Goal: Communication & Community: Ask a question

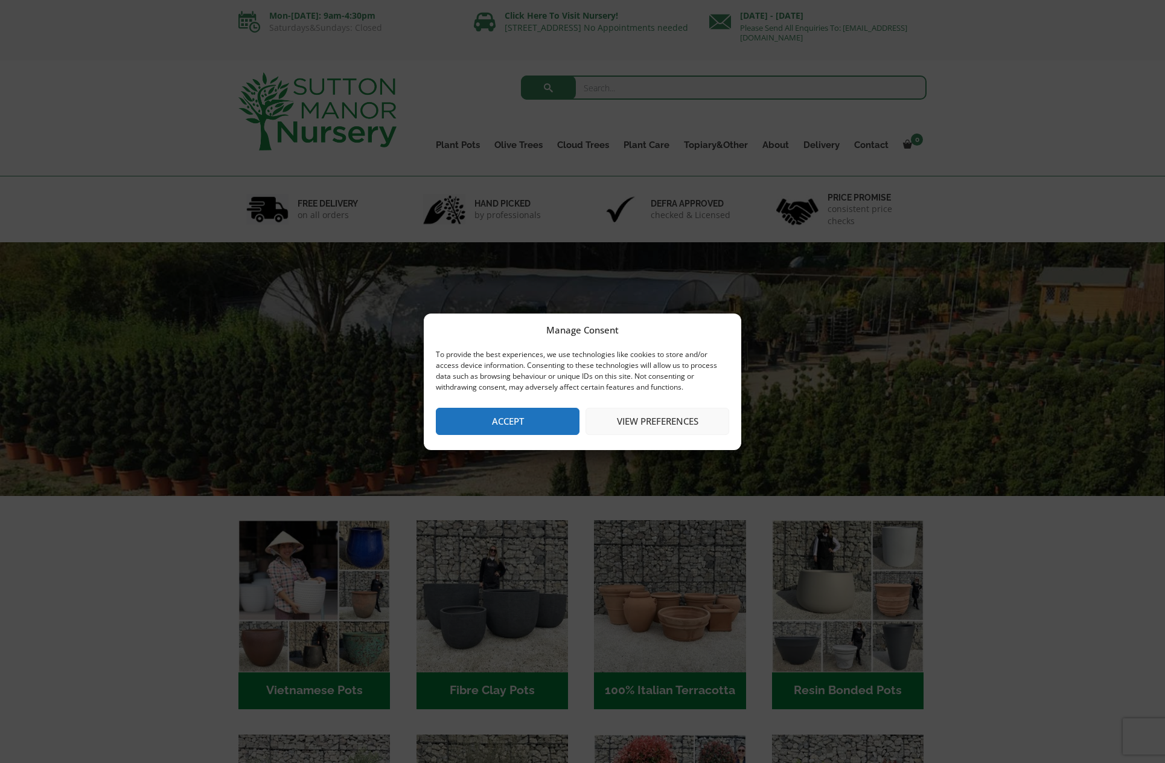
click at [489, 421] on button "Accept" at bounding box center [508, 421] width 144 height 27
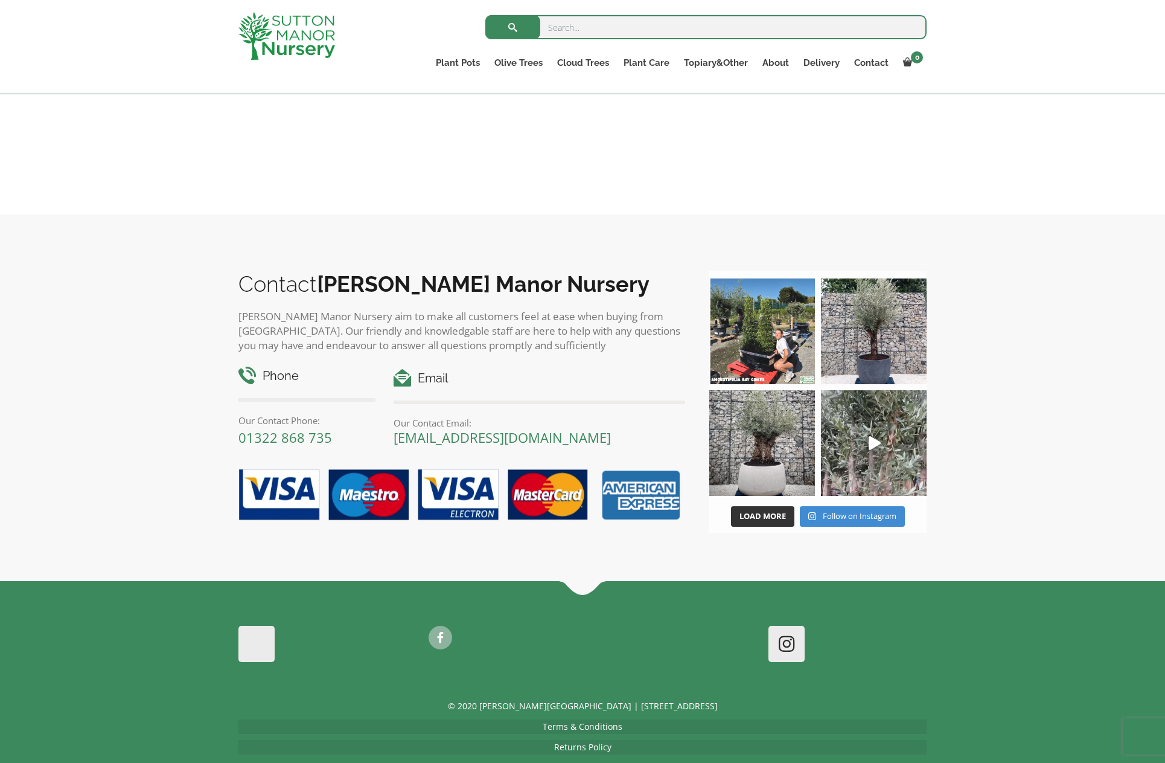
scroll to position [1630, 0]
click at [621, 740] on p "Returns Policy" at bounding box center [583, 747] width 688 height 14
click at [589, 742] on link "Returns Policy" at bounding box center [582, 747] width 57 height 11
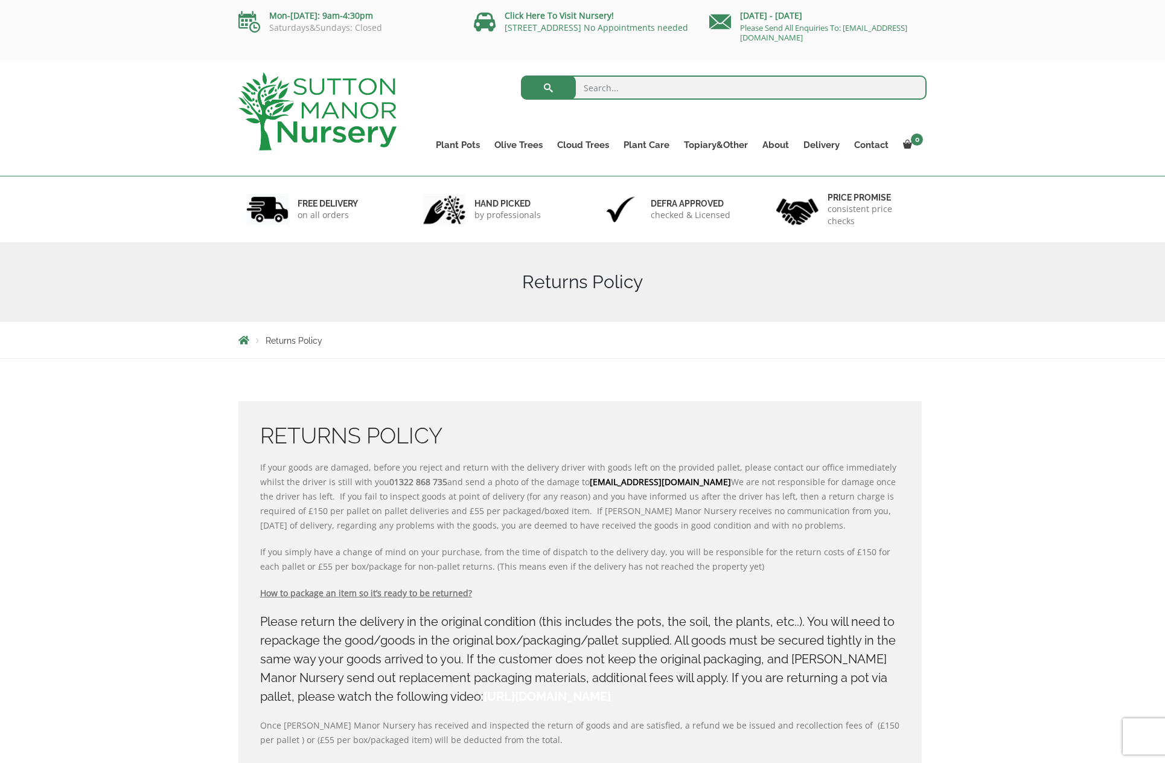
click at [671, 86] on input "search" at bounding box center [724, 87] width 406 height 24
type input "olive tree pot"
click at [548, 88] on button "submit" at bounding box center [548, 87] width 55 height 24
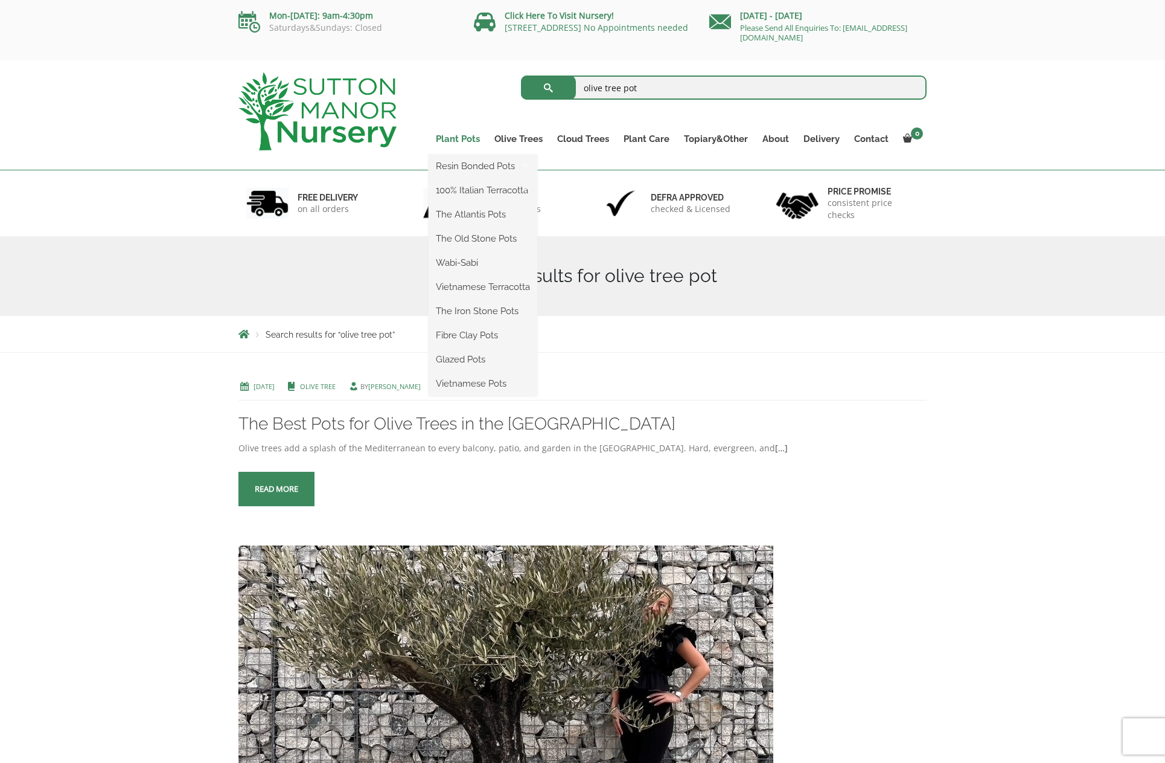
click at [477, 139] on link "Plant Pots" at bounding box center [458, 138] width 59 height 17
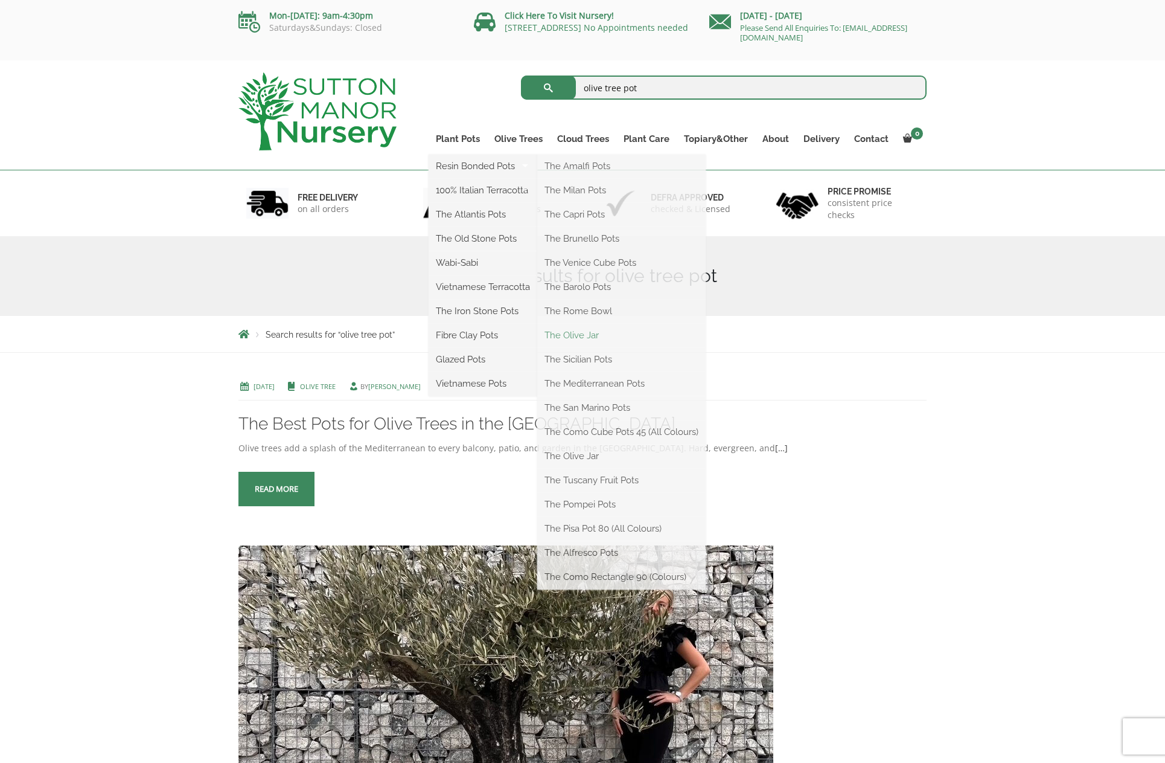
click at [567, 333] on link "The Olive Jar" at bounding box center [621, 335] width 168 height 18
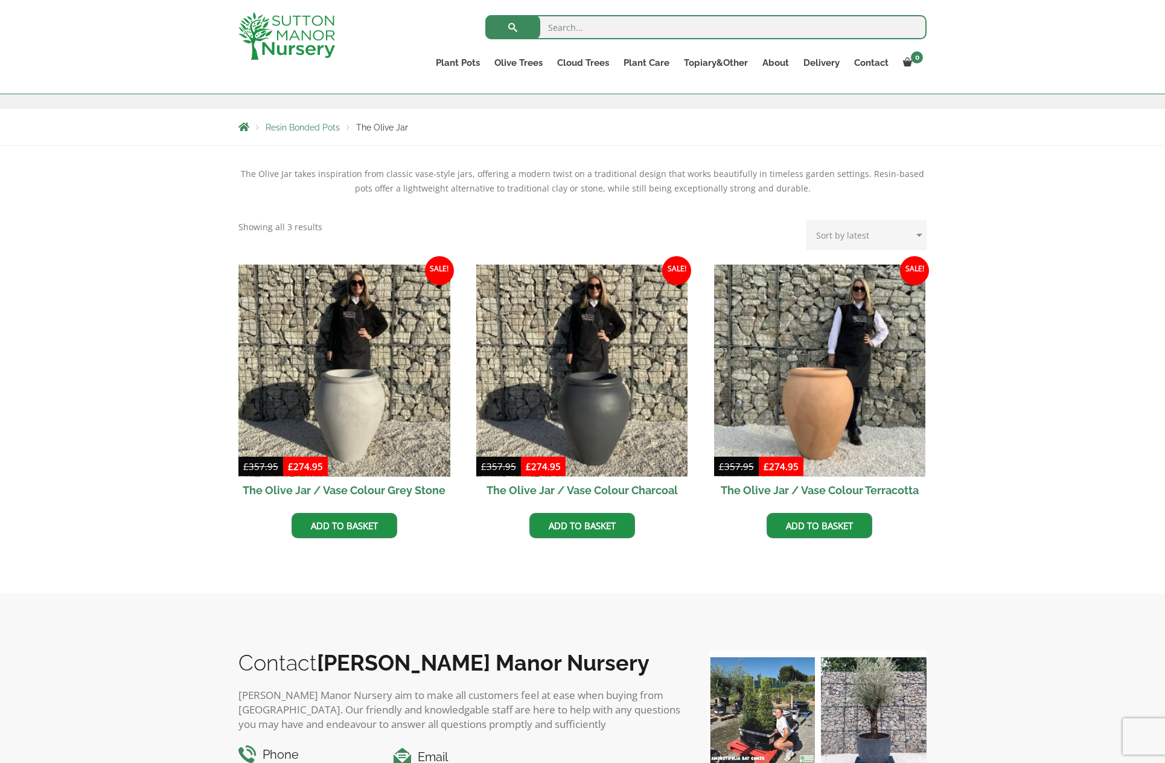
scroll to position [194, 0]
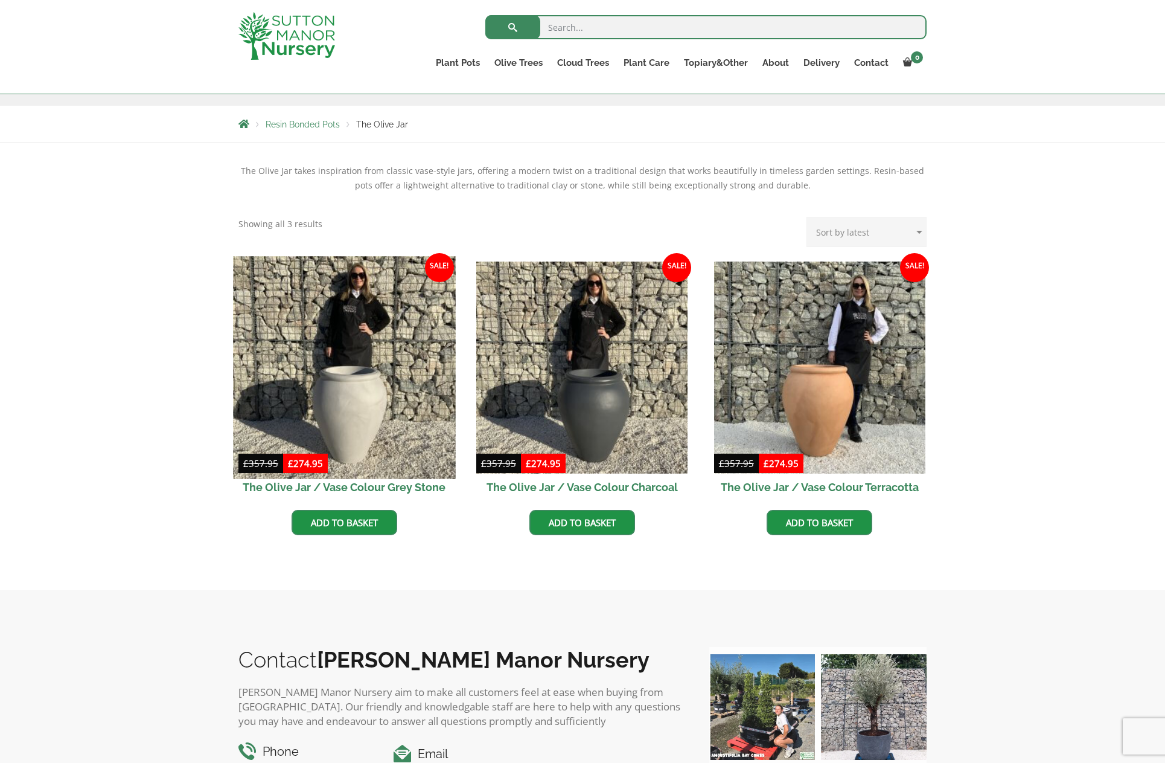
click at [322, 408] on img at bounding box center [344, 367] width 222 height 222
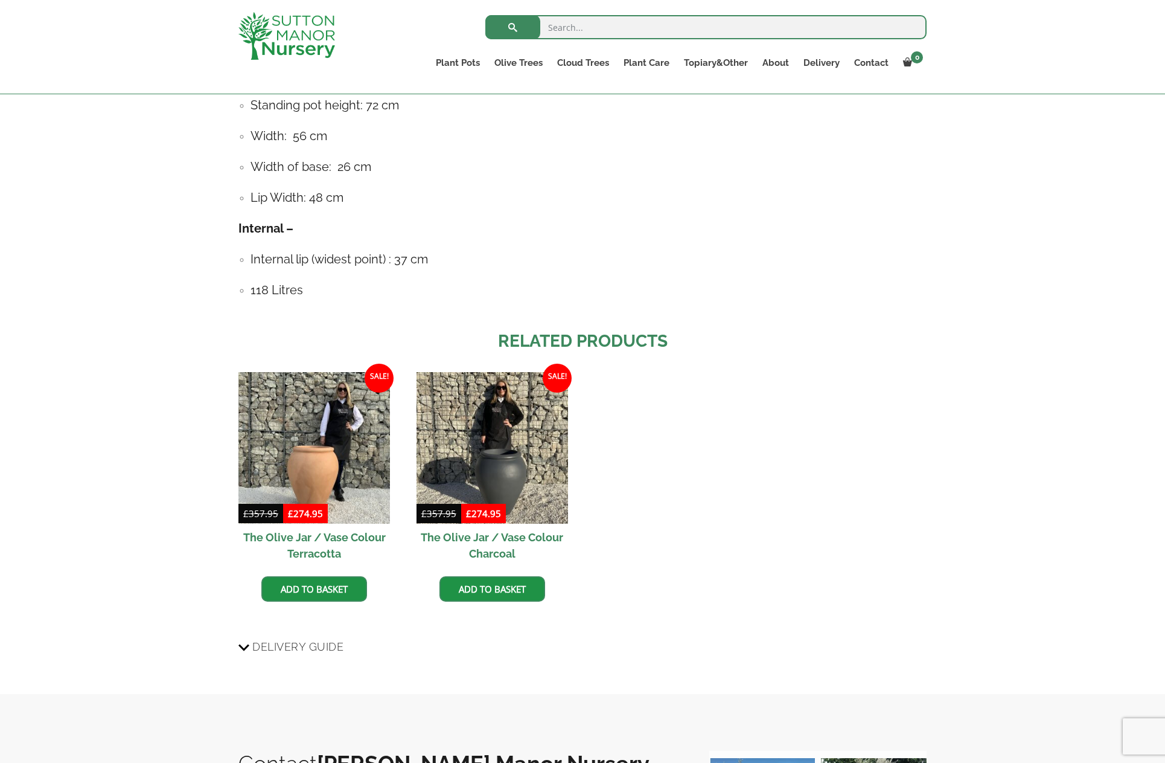
scroll to position [995, 0]
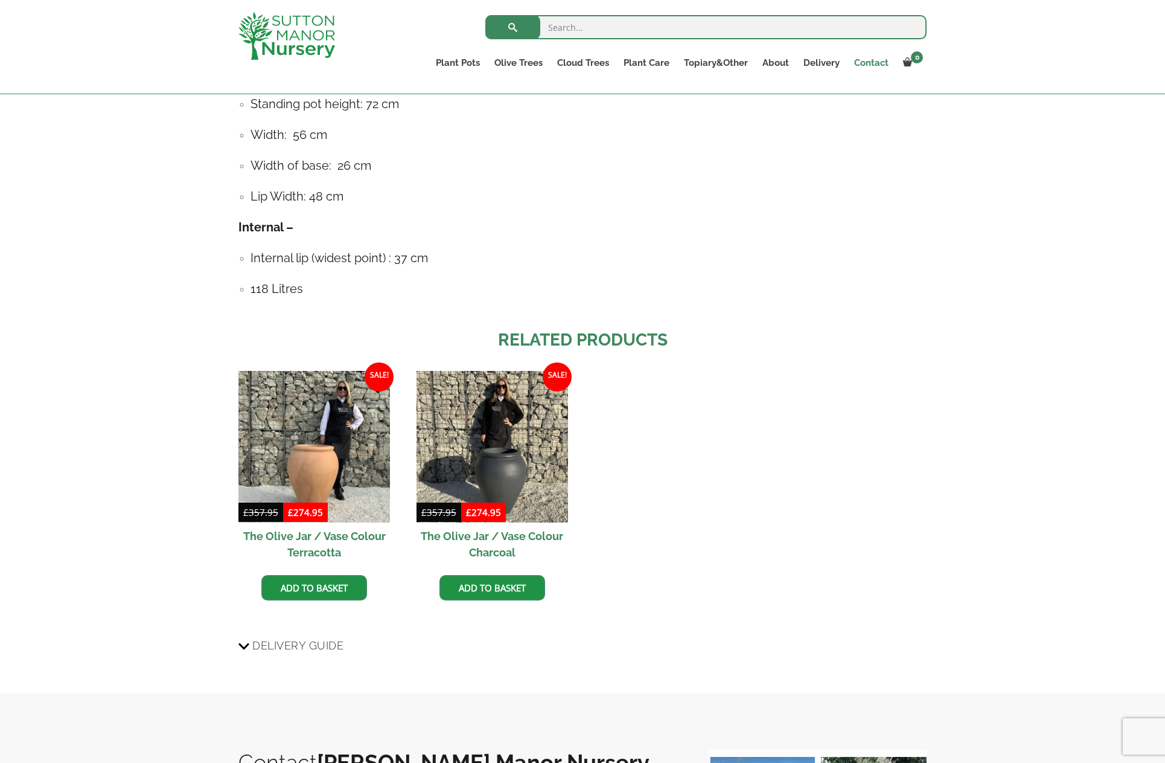
click at [883, 65] on link "Contact" at bounding box center [871, 62] width 49 height 17
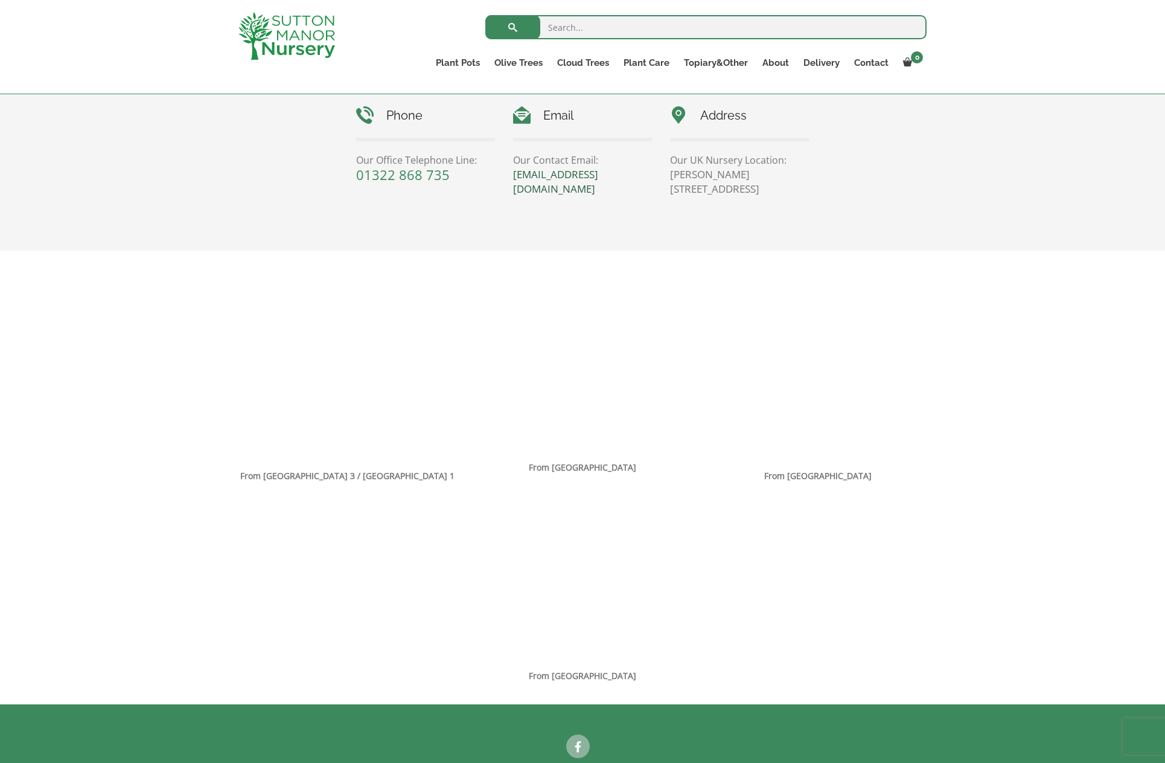
scroll to position [578, 1]
click at [574, 174] on link "[EMAIL_ADDRESS][DOMAIN_NAME]" at bounding box center [555, 181] width 85 height 28
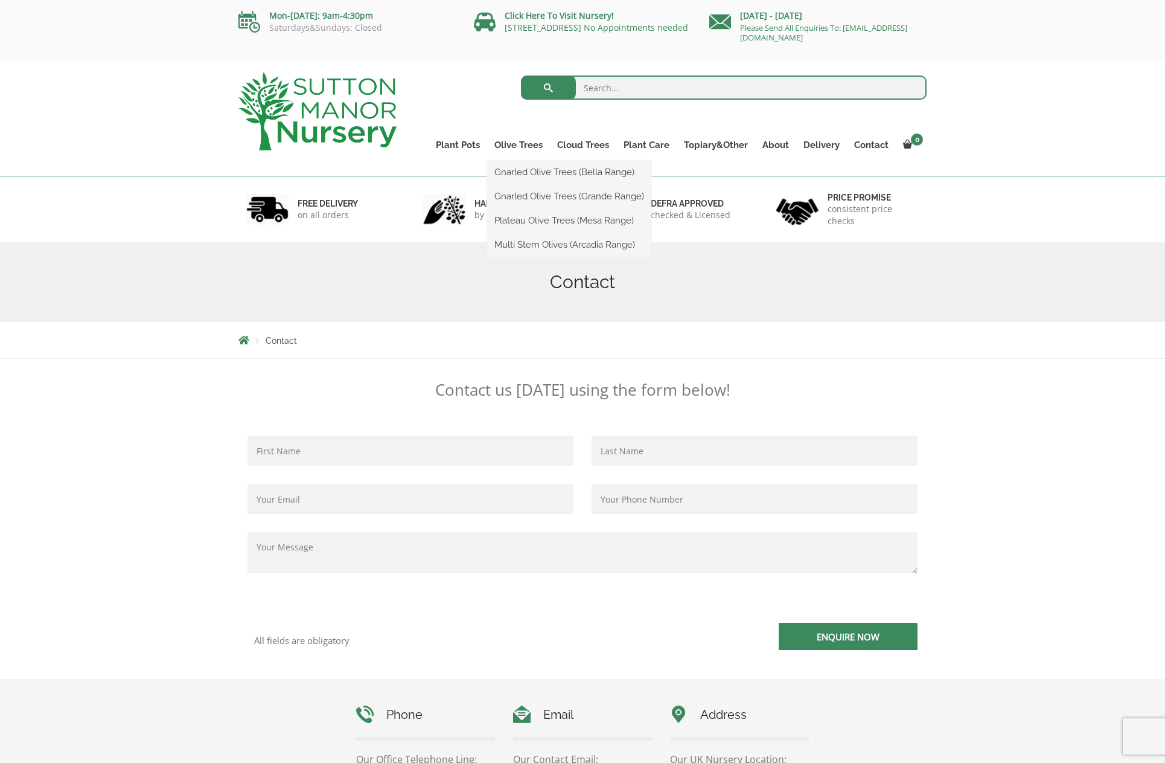
scroll to position [0, 0]
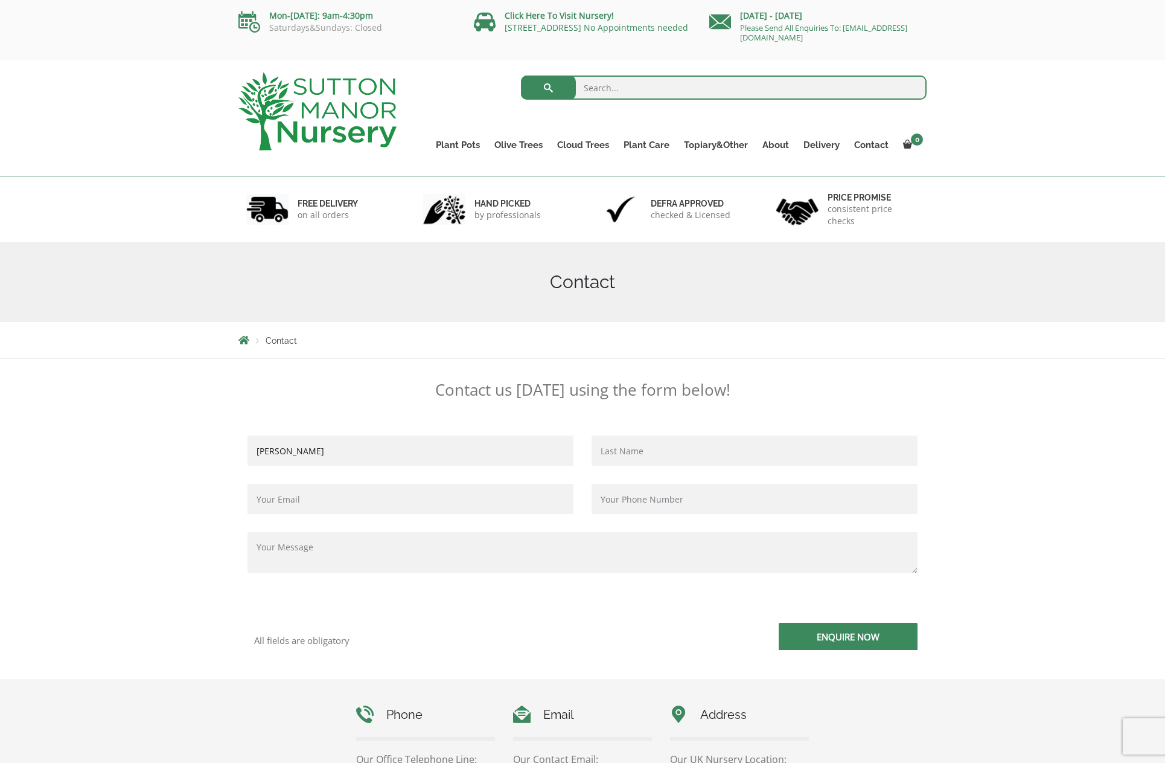
type input "[PERSON_NAME]"
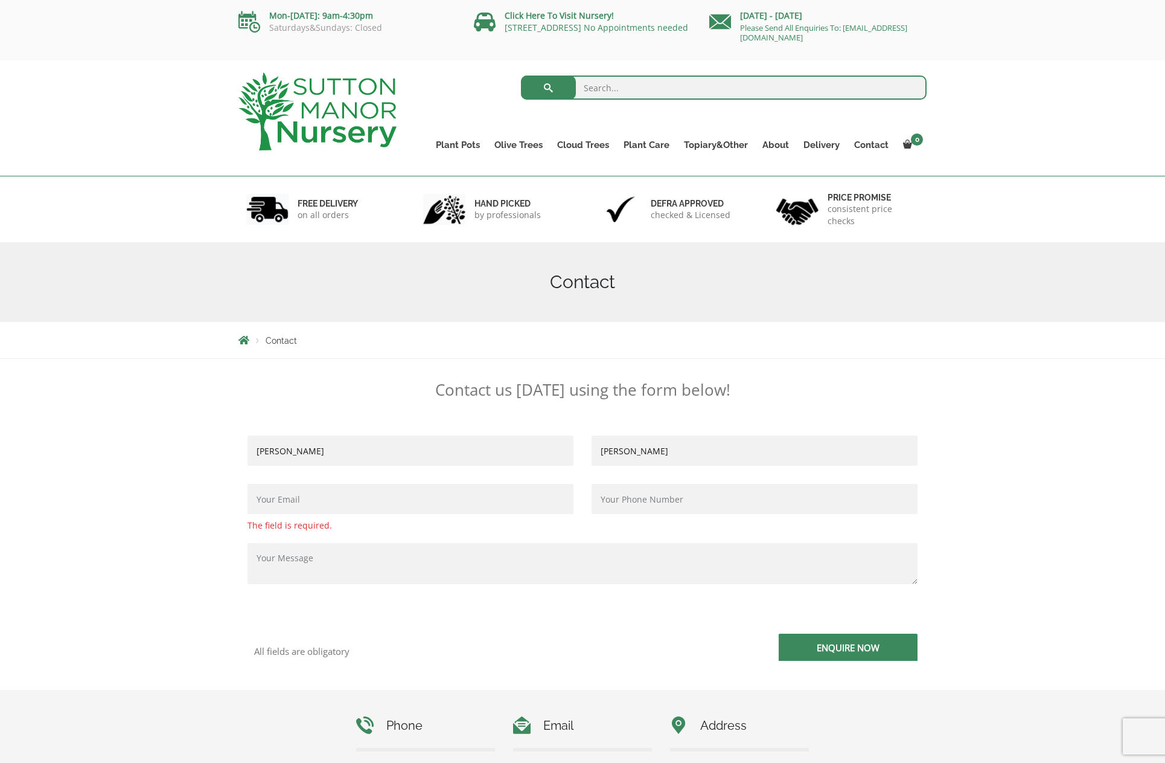
click at [425, 492] on input "Contact form" at bounding box center [411, 499] width 326 height 30
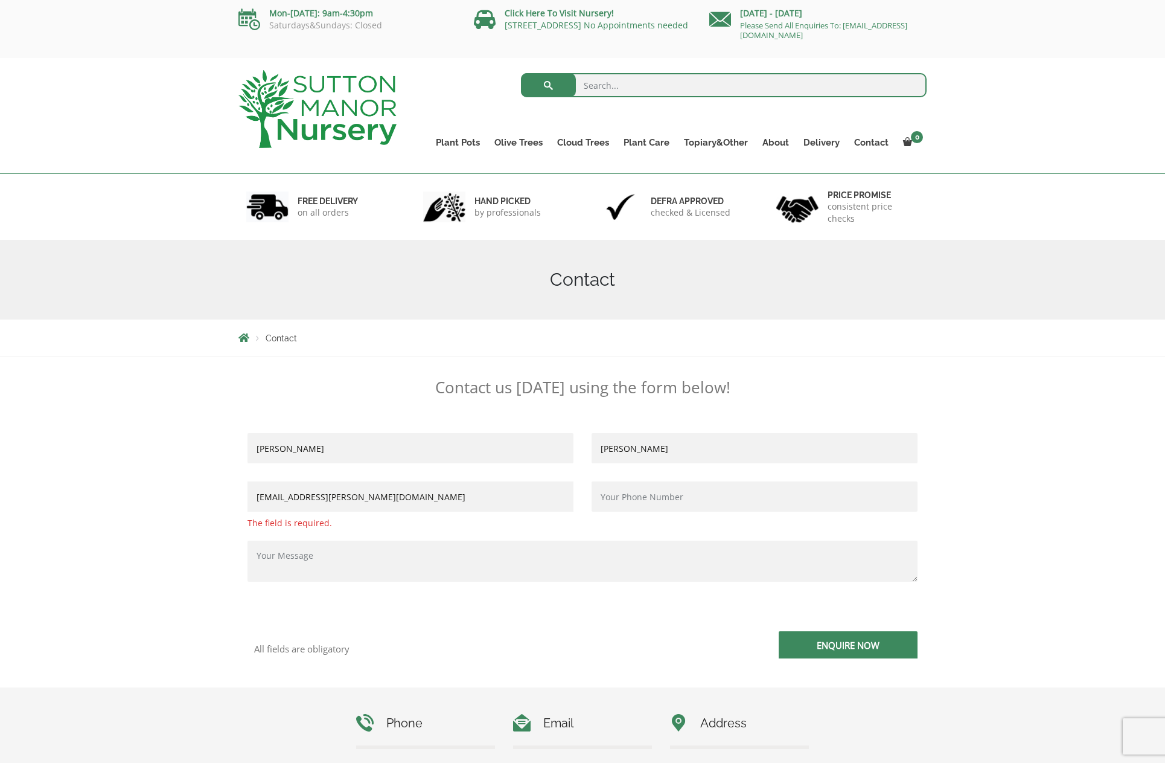
scroll to position [1, 0]
type input "[EMAIL_ADDRESS][PERSON_NAME][DOMAIN_NAME]"
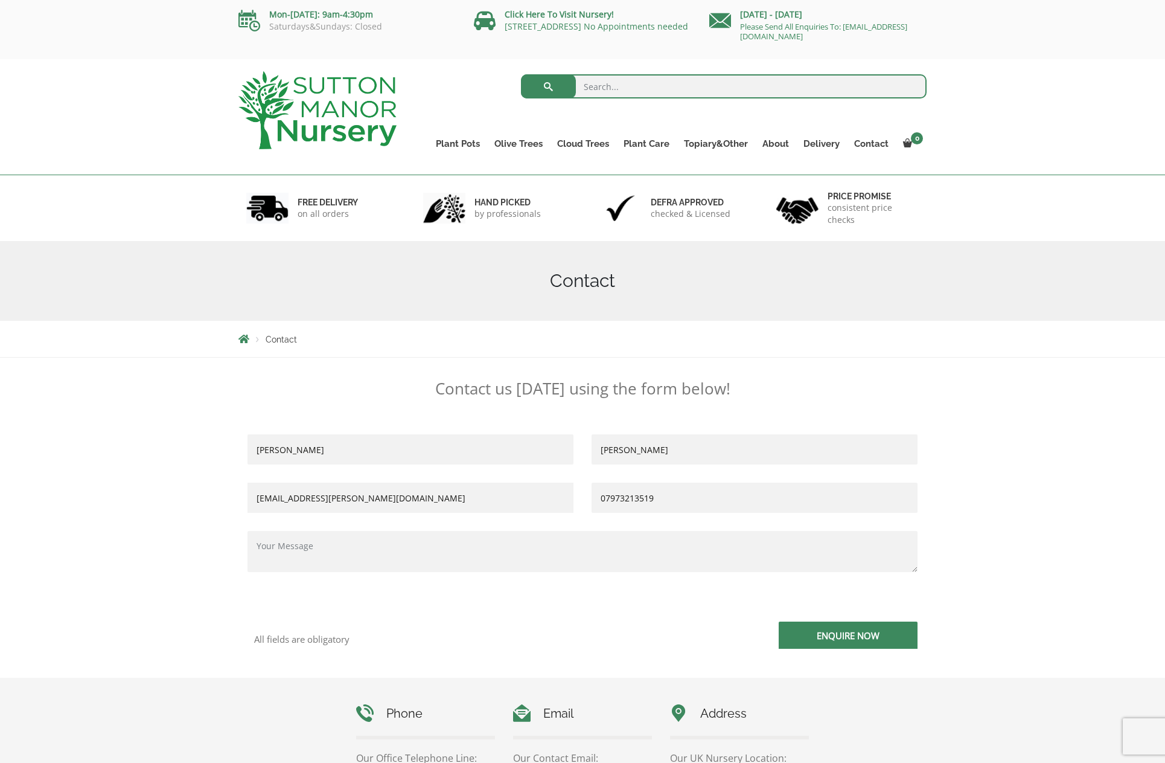
type input "07973213519"
click at [383, 550] on textarea "Contact form" at bounding box center [583, 551] width 670 height 41
paste textarea "[Order #87511]"
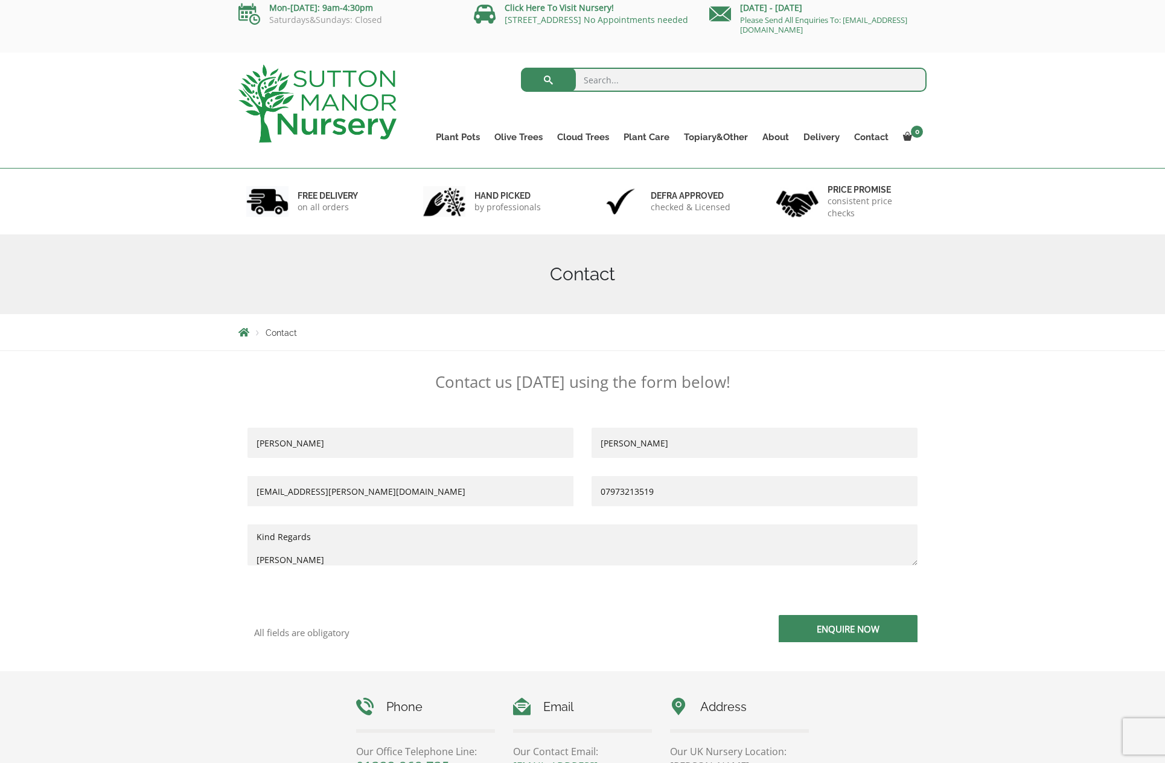
scroll to position [7, 0]
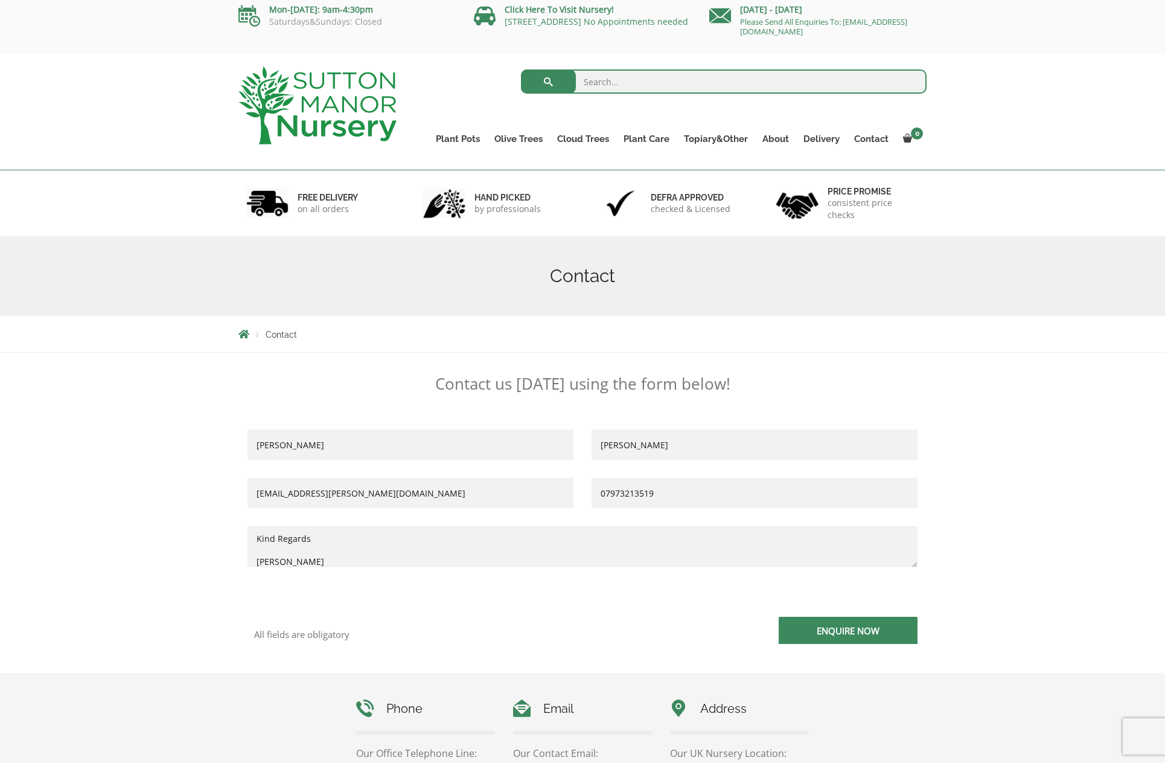
type textarea "Good Morning I have recived my order this morning and would like to arrange a r…"
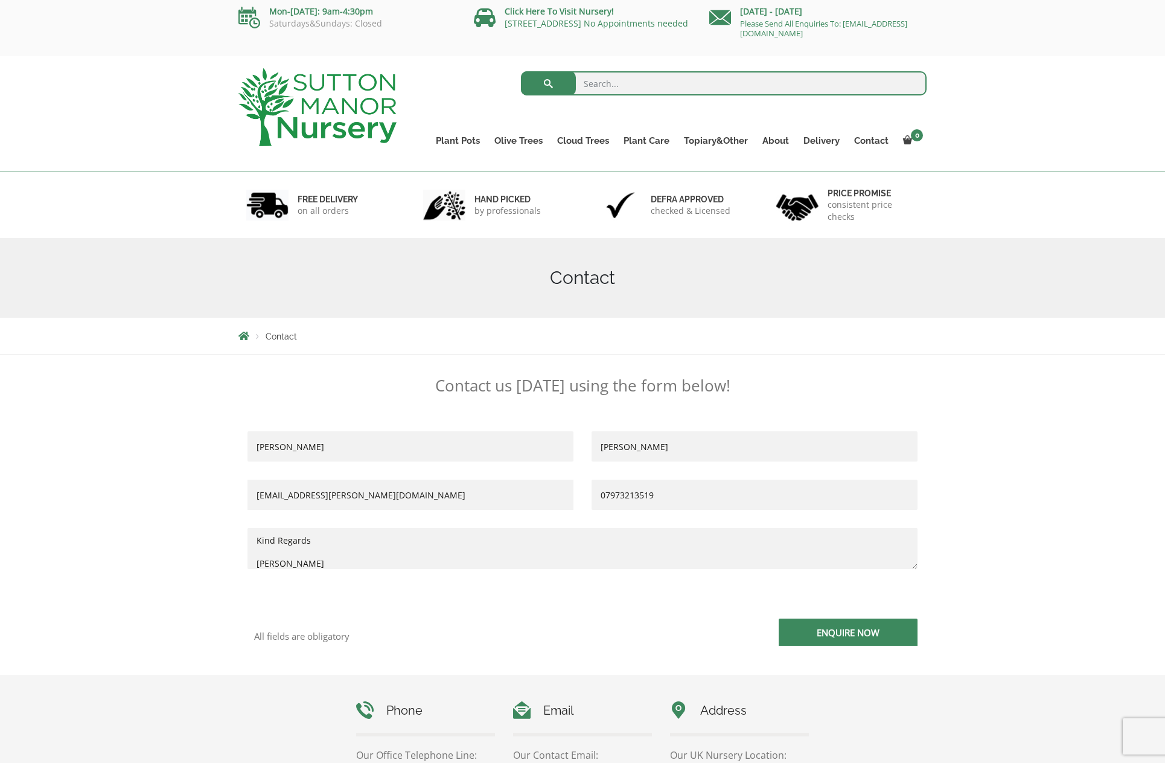
click at [825, 625] on input "Enquire Now" at bounding box center [848, 631] width 139 height 27
